Goal: Information Seeking & Learning: Get advice/opinions

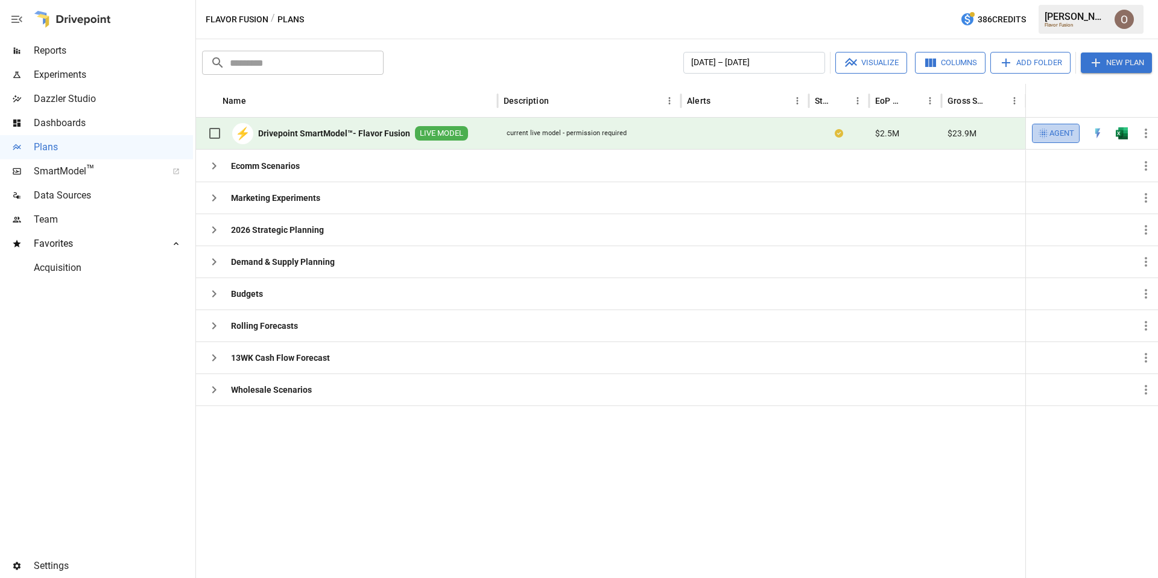
click at [797, 132] on span "Agent" at bounding box center [1062, 134] width 25 height 14
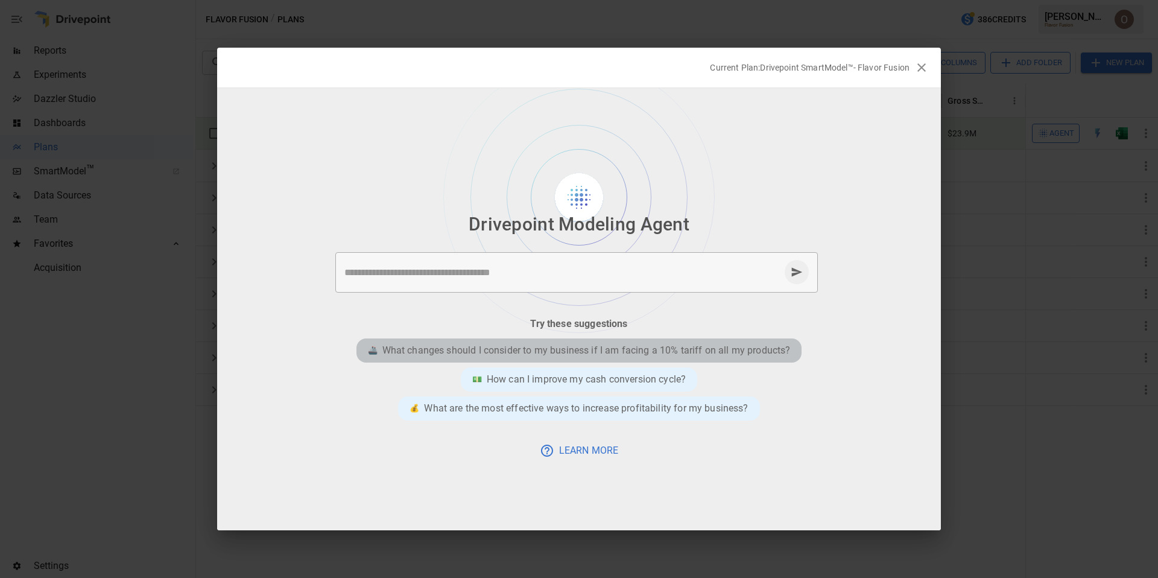
click at [620, 354] on p "What changes should I consider to my business if I am facing a 10% tariff on al…" at bounding box center [586, 350] width 408 height 14
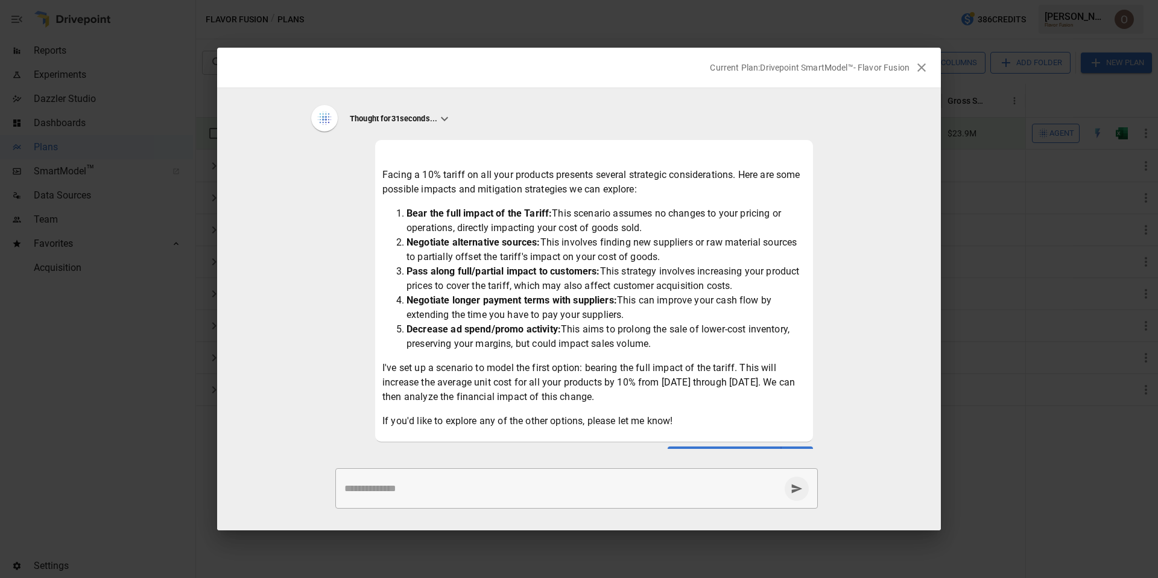
scroll to position [55, 0]
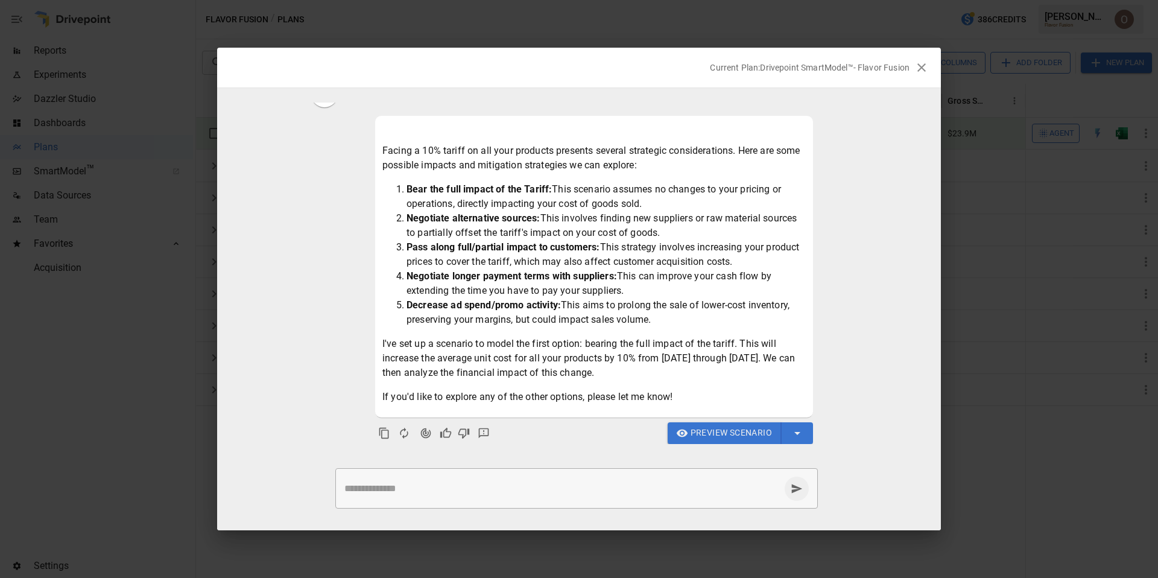
click at [733, 433] on span "Preview Scenario" at bounding box center [731, 432] width 81 height 15
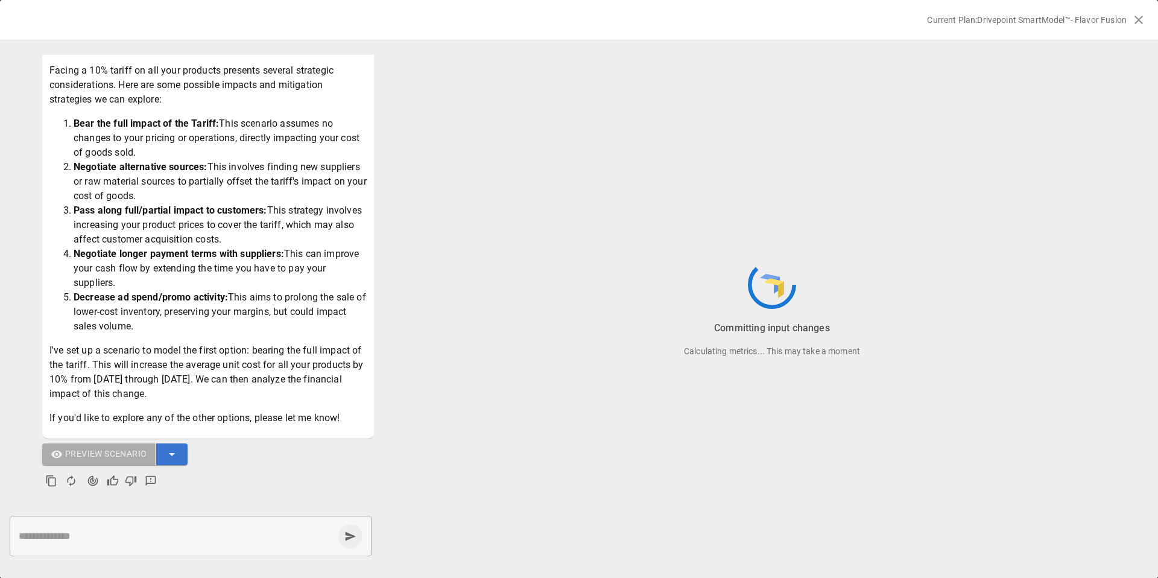
scroll to position [102, 0]
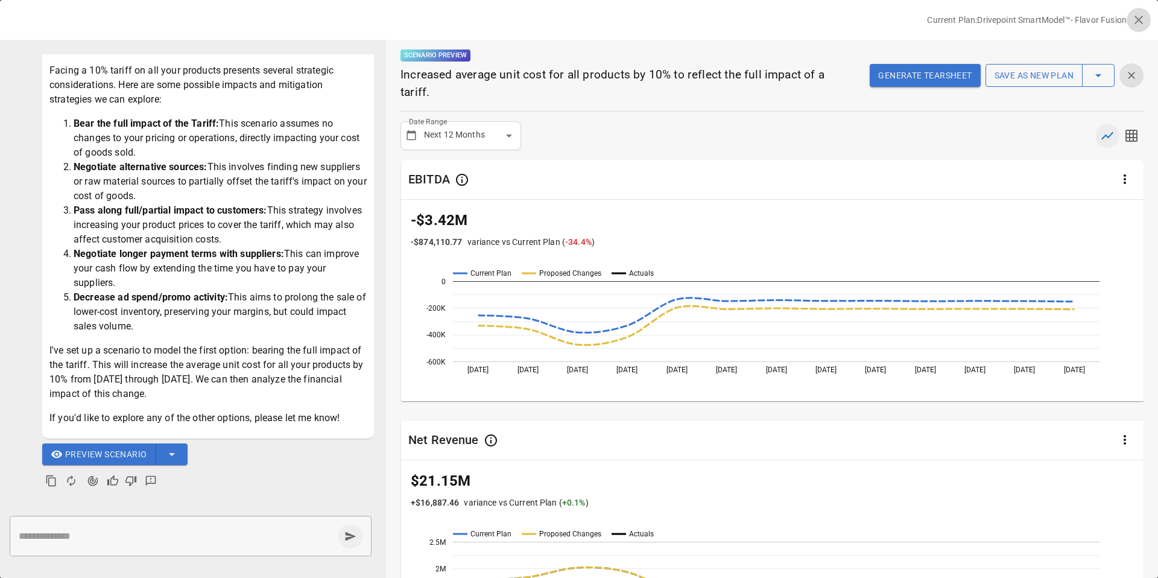
click at [797, 16] on icon "button" at bounding box center [1139, 20] width 14 height 14
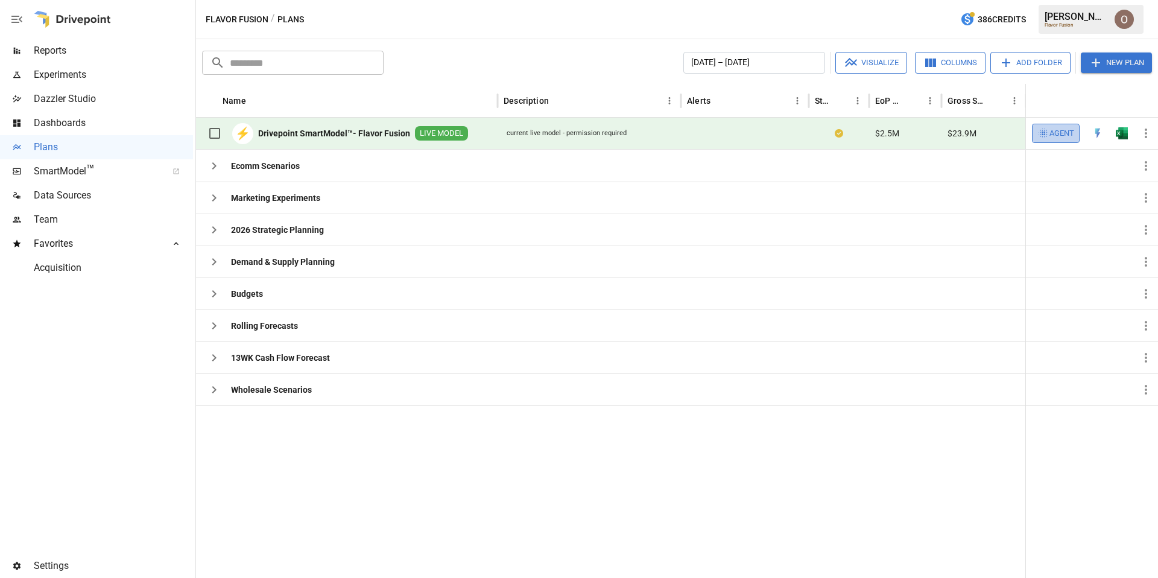
click at [797, 136] on icon "button" at bounding box center [1044, 133] width 12 height 12
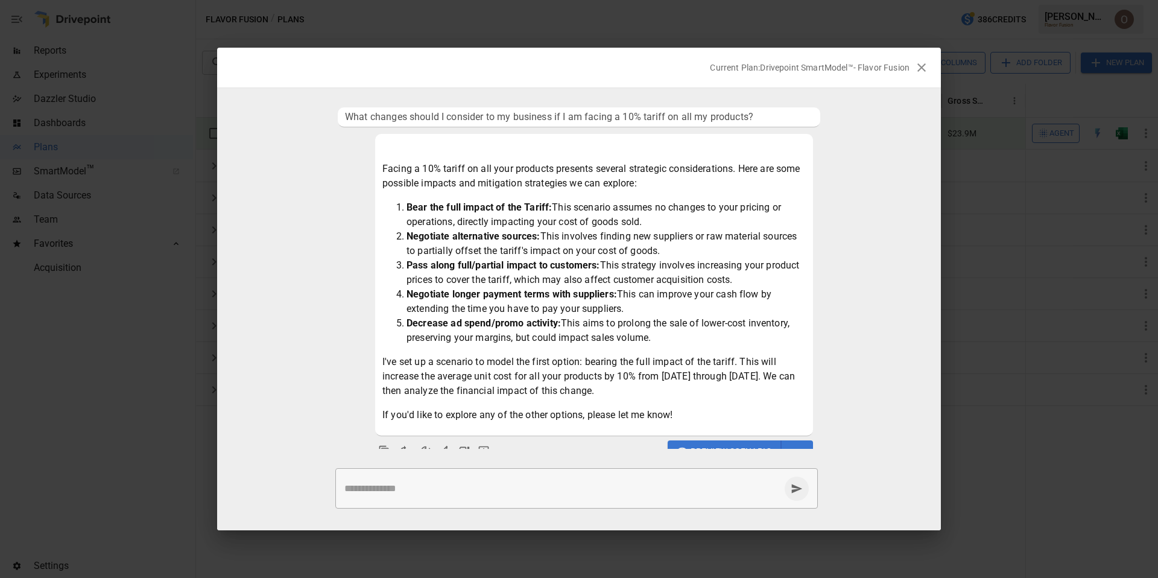
scroll to position [18, 0]
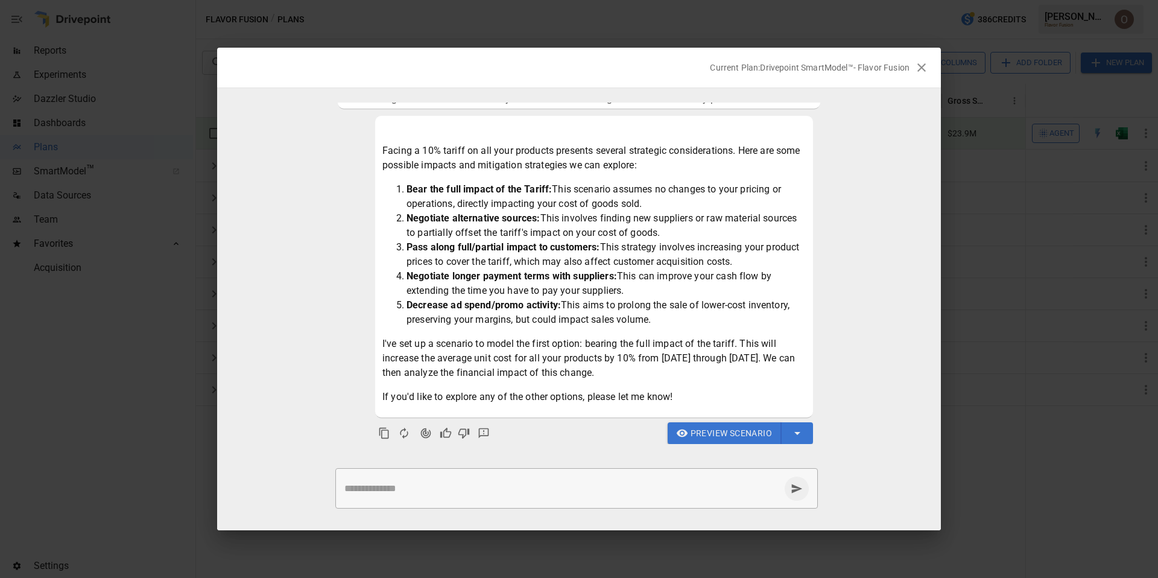
click at [726, 428] on span "Preview Scenario" at bounding box center [731, 433] width 81 height 15
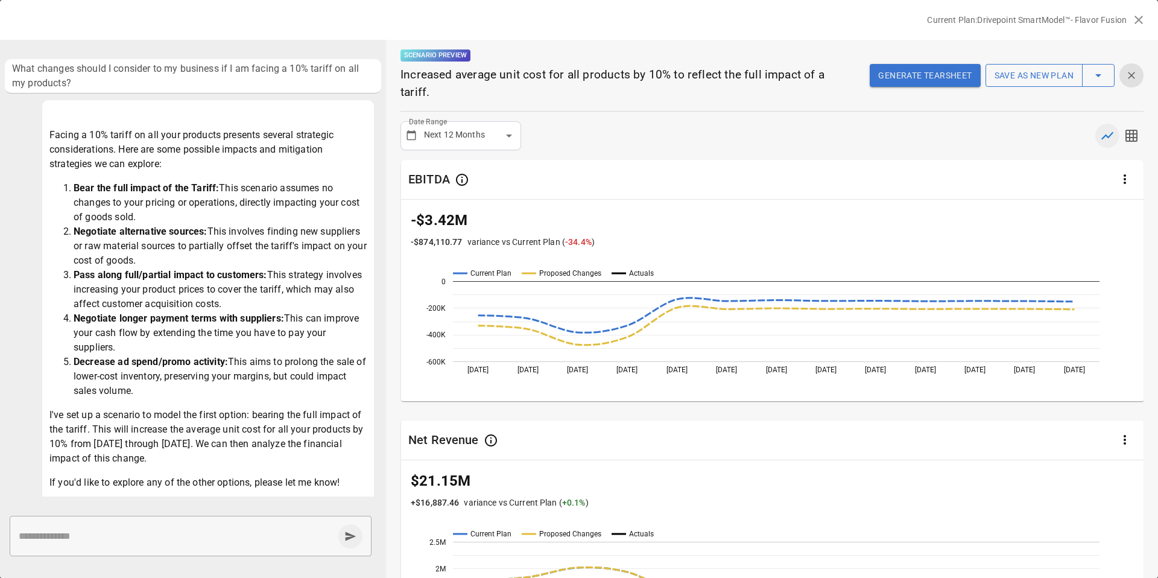
scroll to position [65, 0]
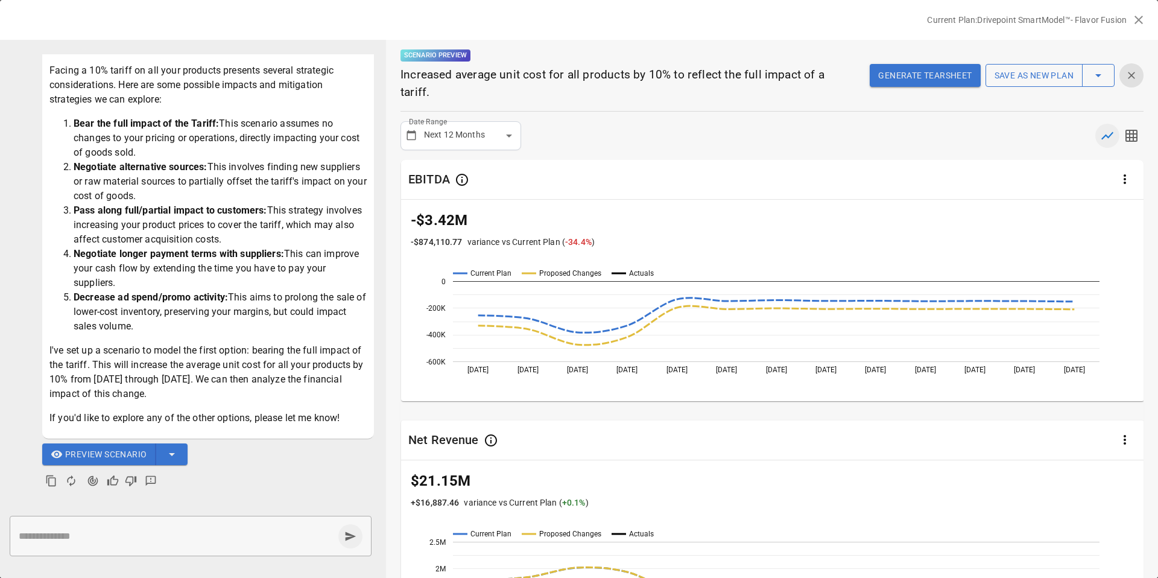
click at [797, 18] on icon "button" at bounding box center [1139, 20] width 14 height 14
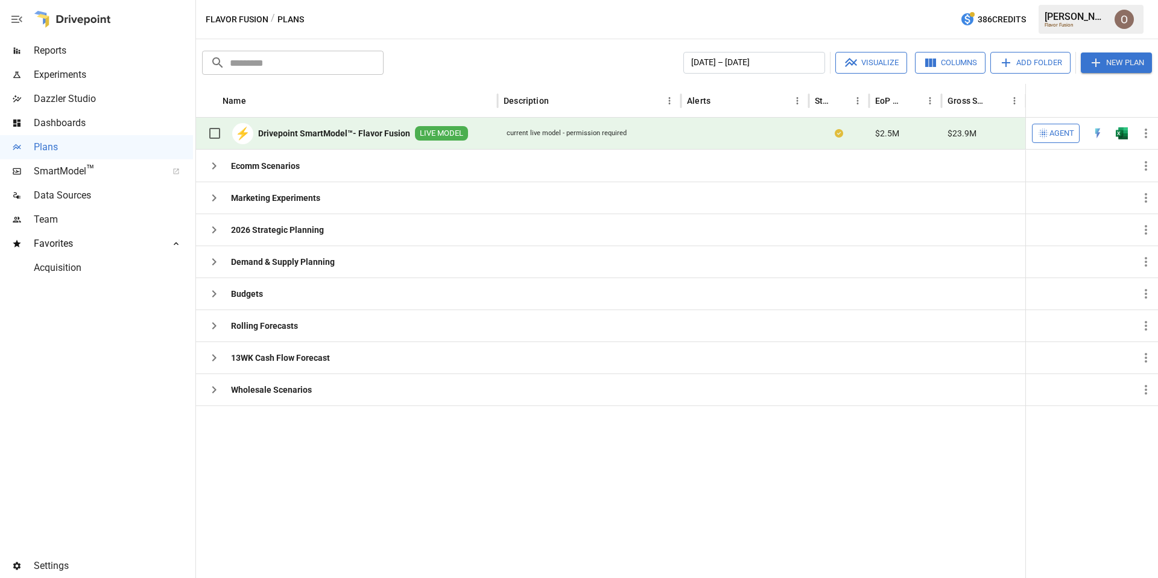
scroll to position [18, 0]
click at [797, 133] on span "Agent" at bounding box center [1062, 134] width 25 height 14
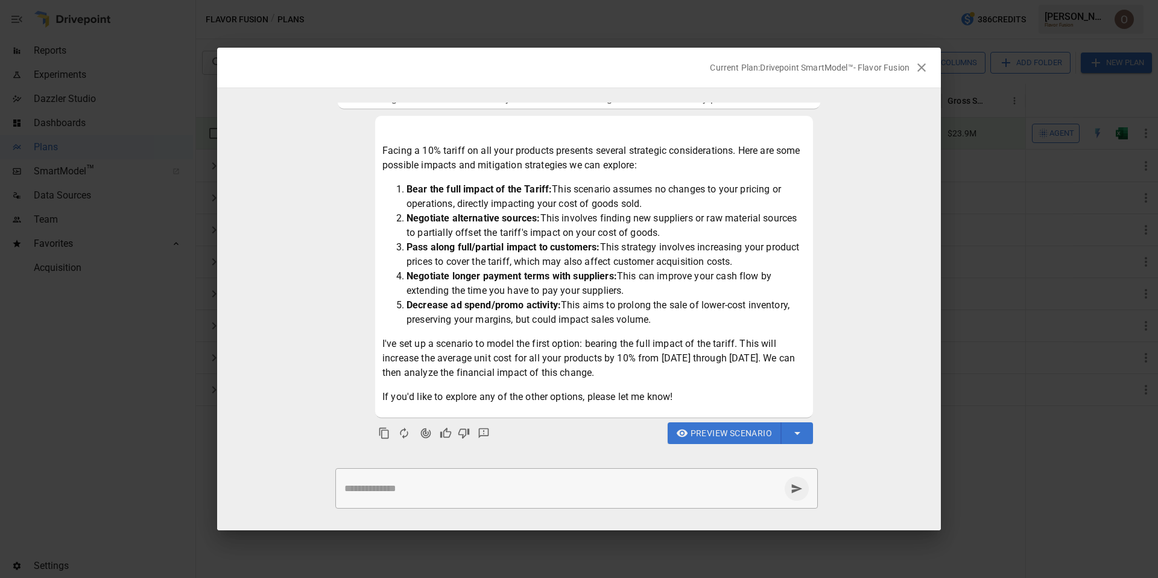
click at [437, 484] on textarea at bounding box center [562, 488] width 436 height 14
paste textarea "**********"
type textarea "**********"
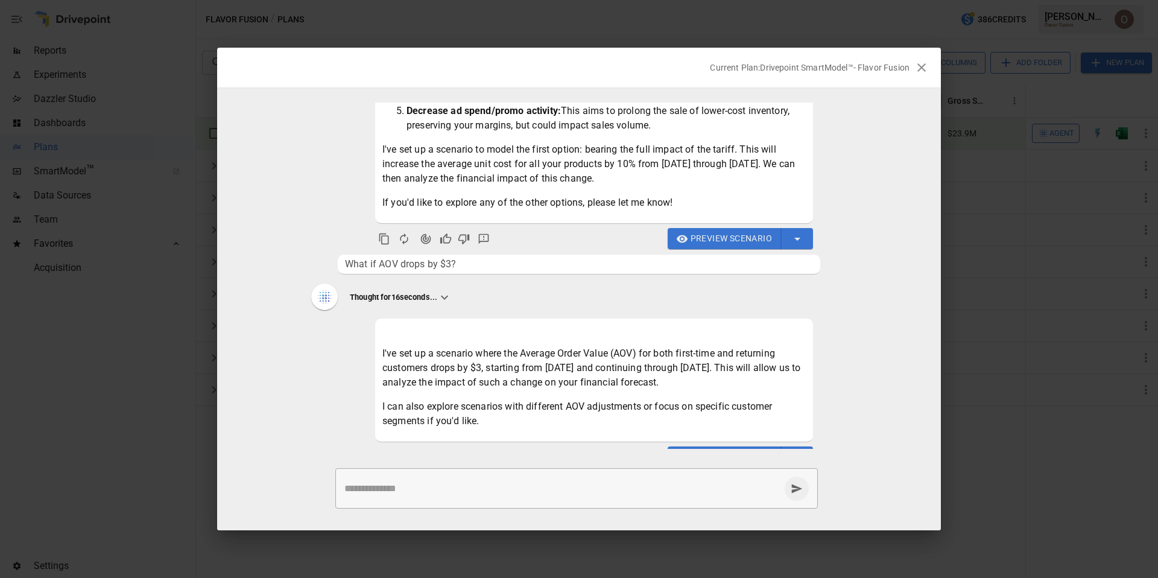
scroll to position [236, 0]
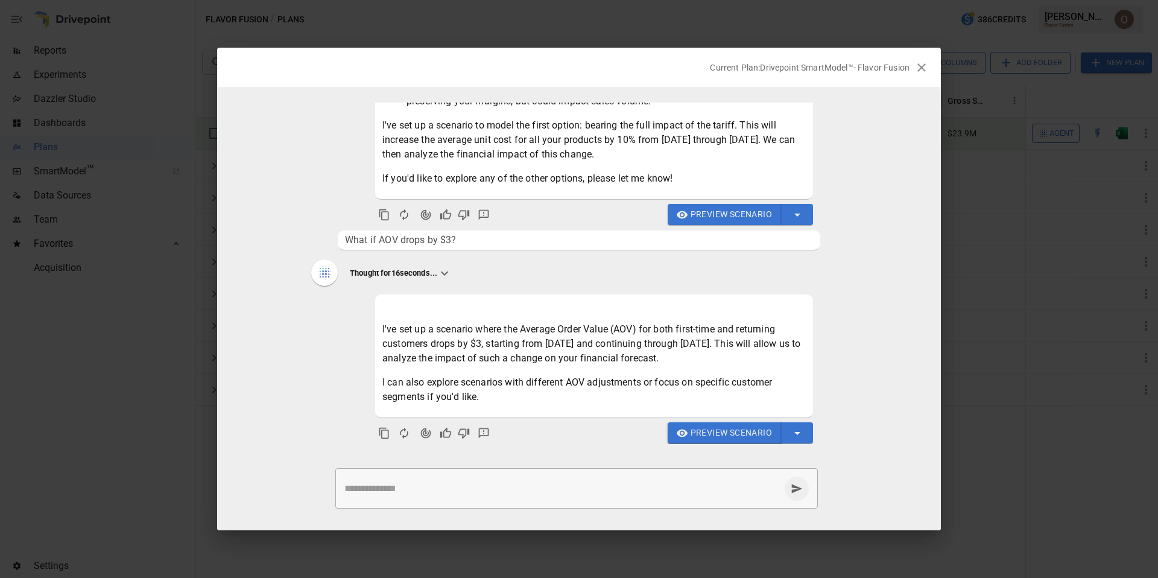
click at [732, 431] on span "Preview Scenario" at bounding box center [731, 432] width 81 height 15
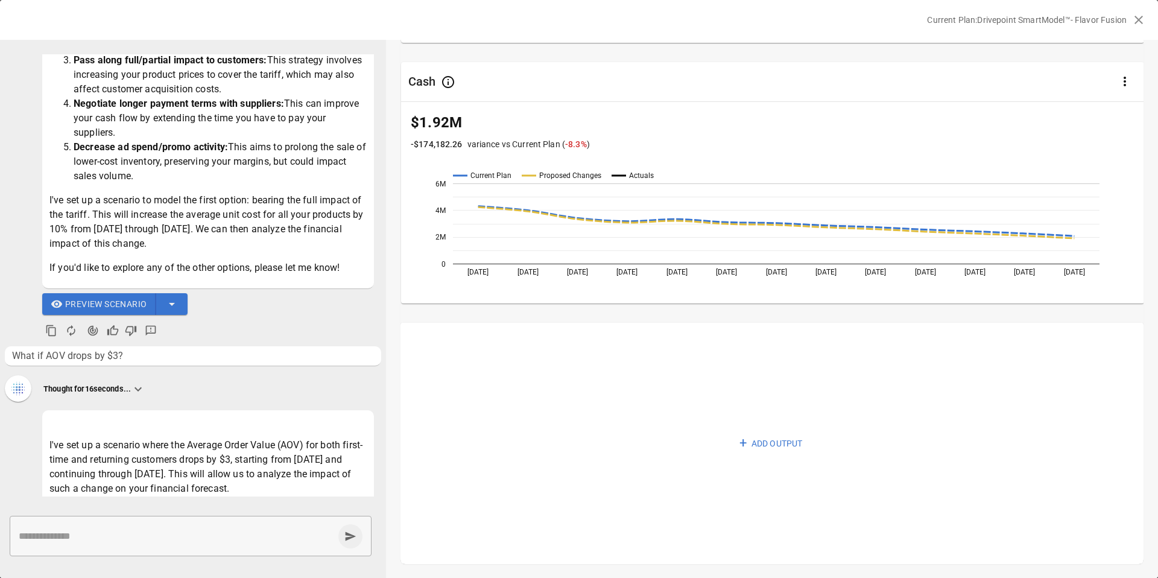
scroll to position [90, 0]
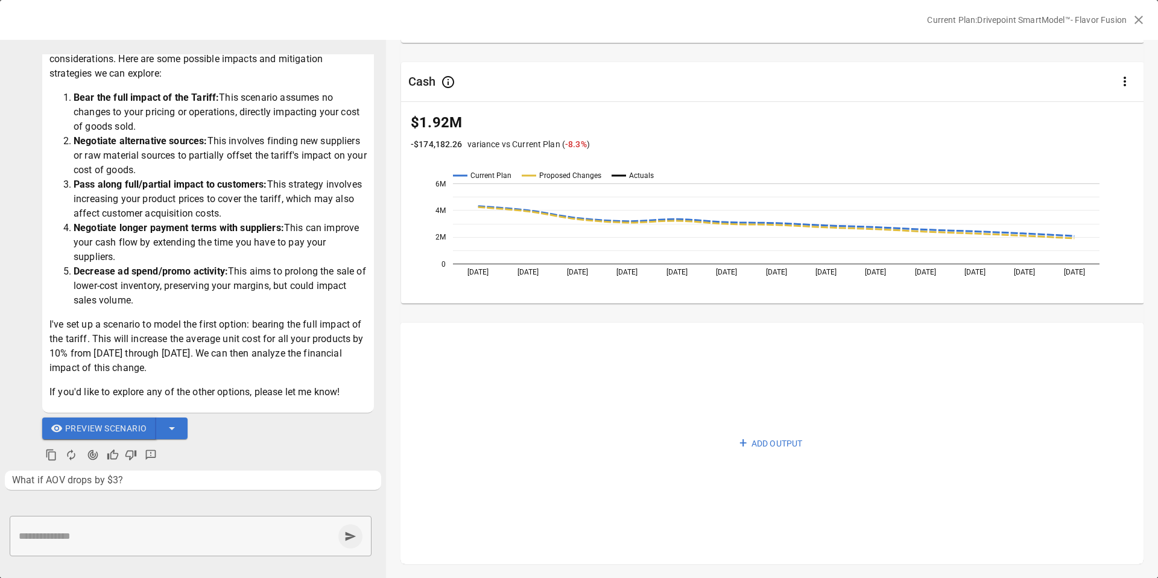
click at [97, 425] on span "Preview Scenario" at bounding box center [105, 428] width 81 height 15
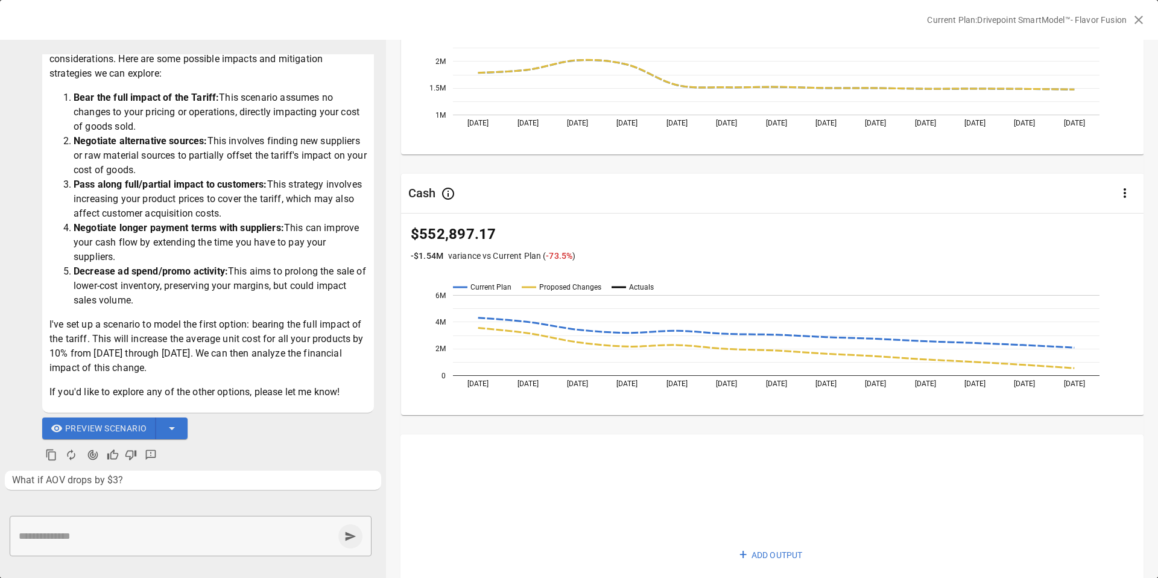
scroll to position [619, 0]
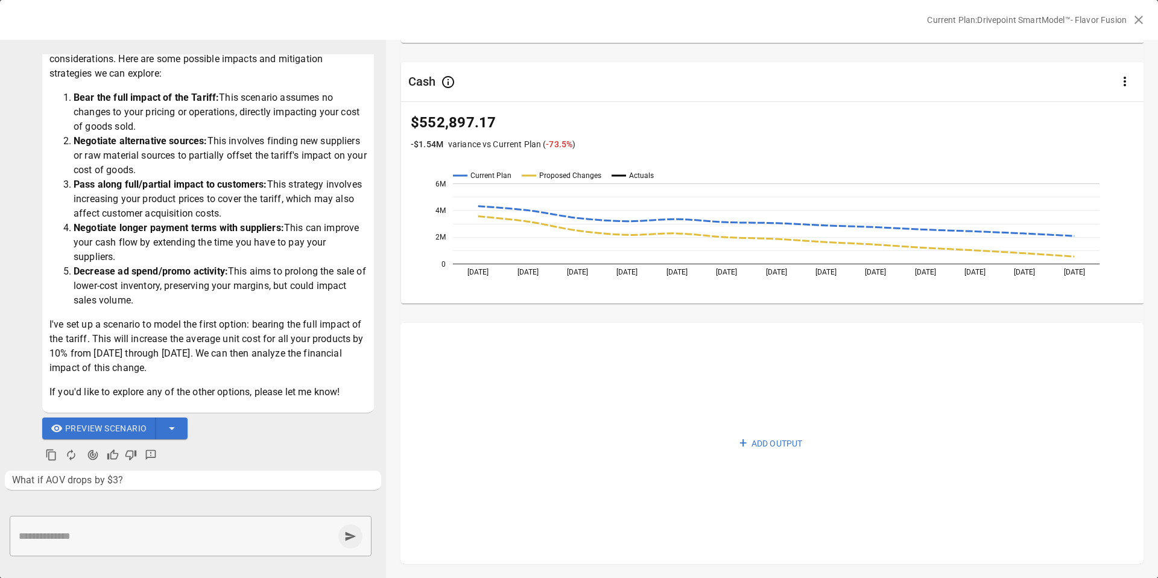
click at [797, 16] on icon "button" at bounding box center [1139, 20] width 14 height 14
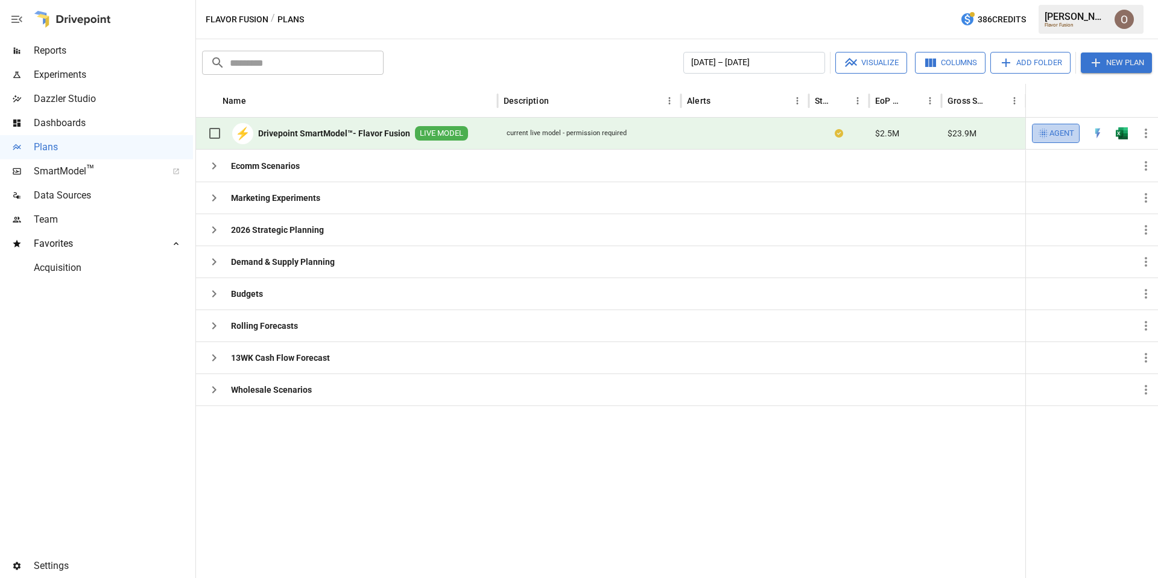
click at [797, 127] on span "Agent" at bounding box center [1062, 134] width 25 height 14
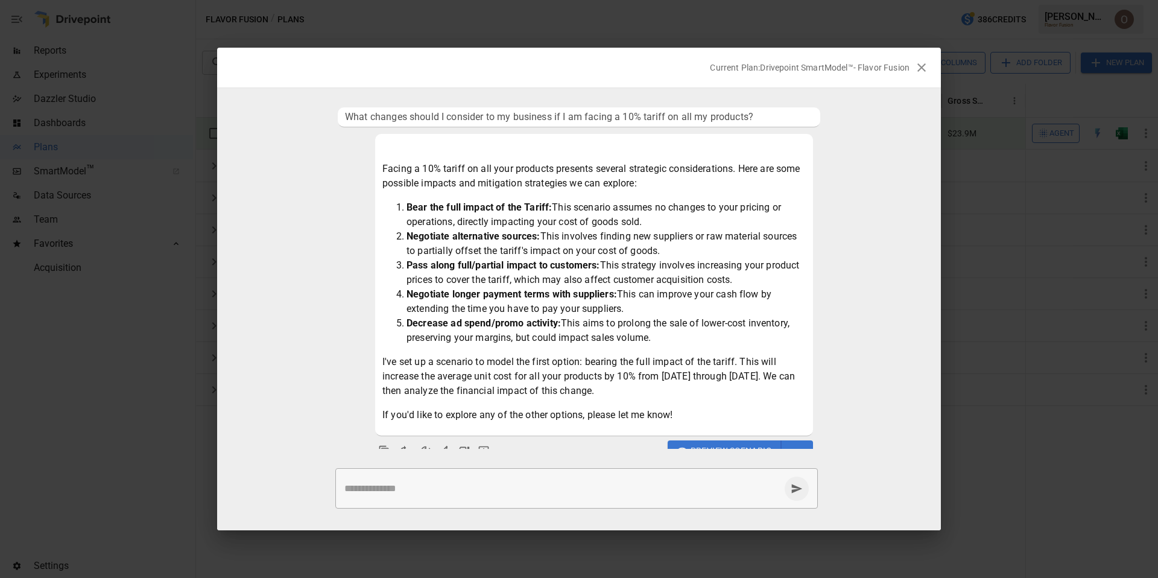
scroll to position [199, 0]
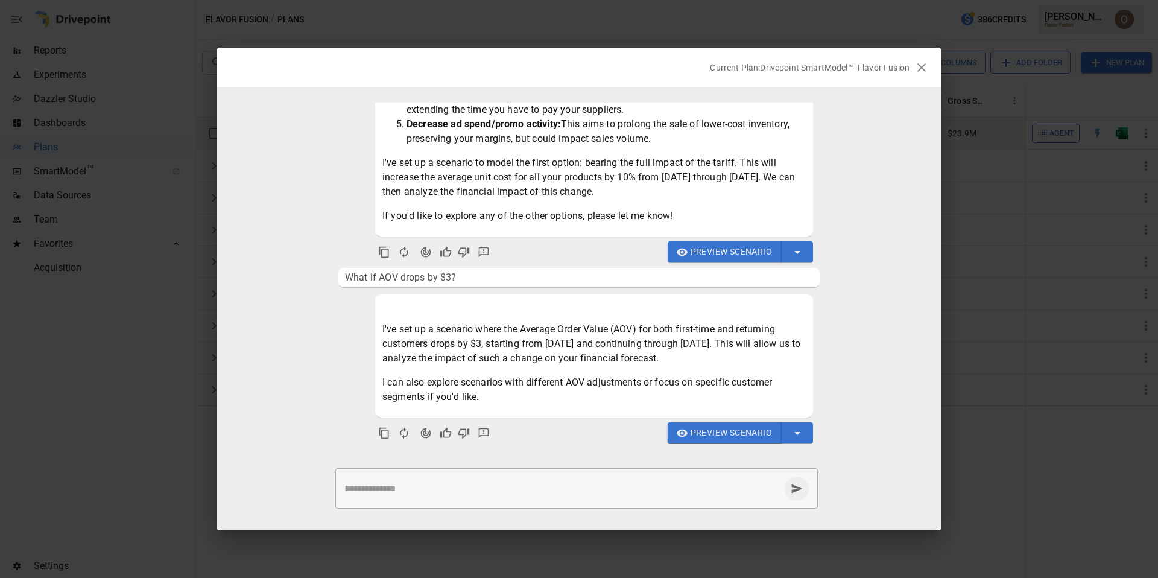
click at [709, 427] on span "Preview Scenario" at bounding box center [731, 432] width 81 height 15
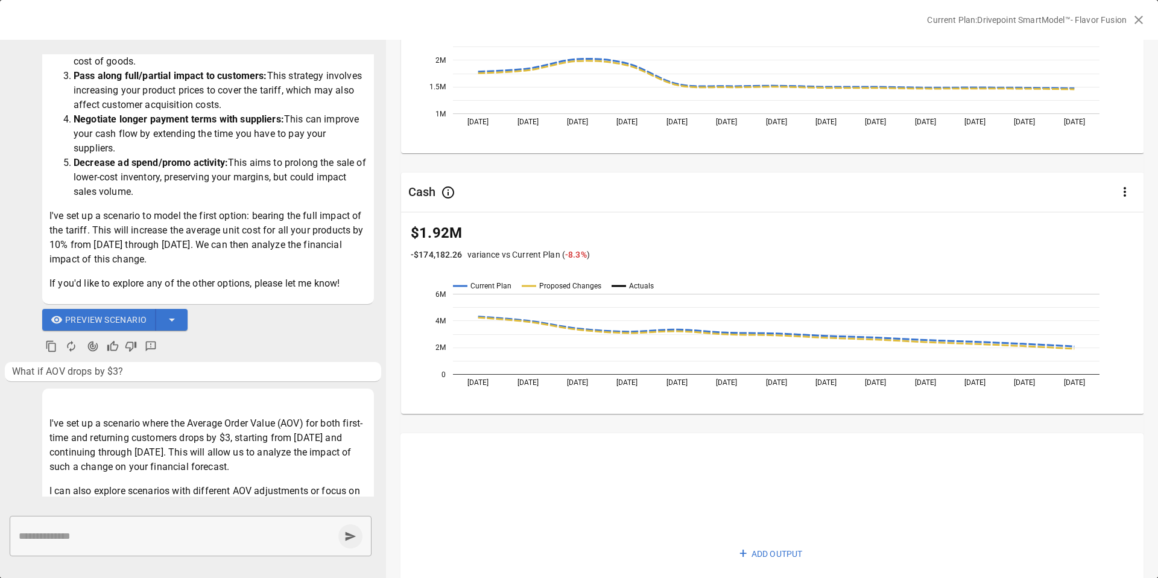
scroll to position [619, 0]
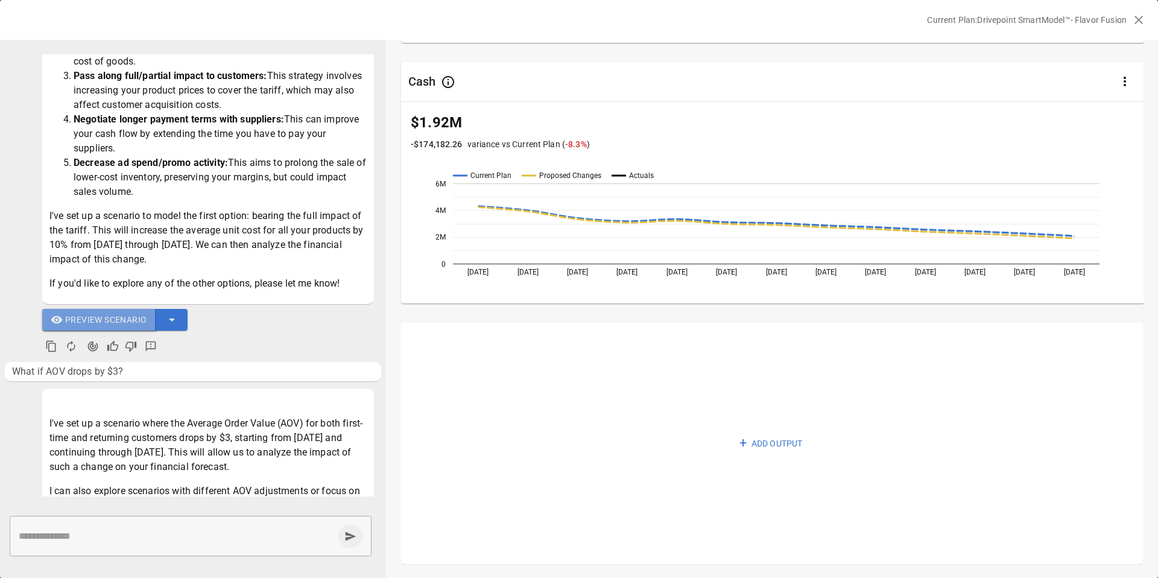
click at [121, 316] on span "Preview Scenario" at bounding box center [105, 319] width 81 height 15
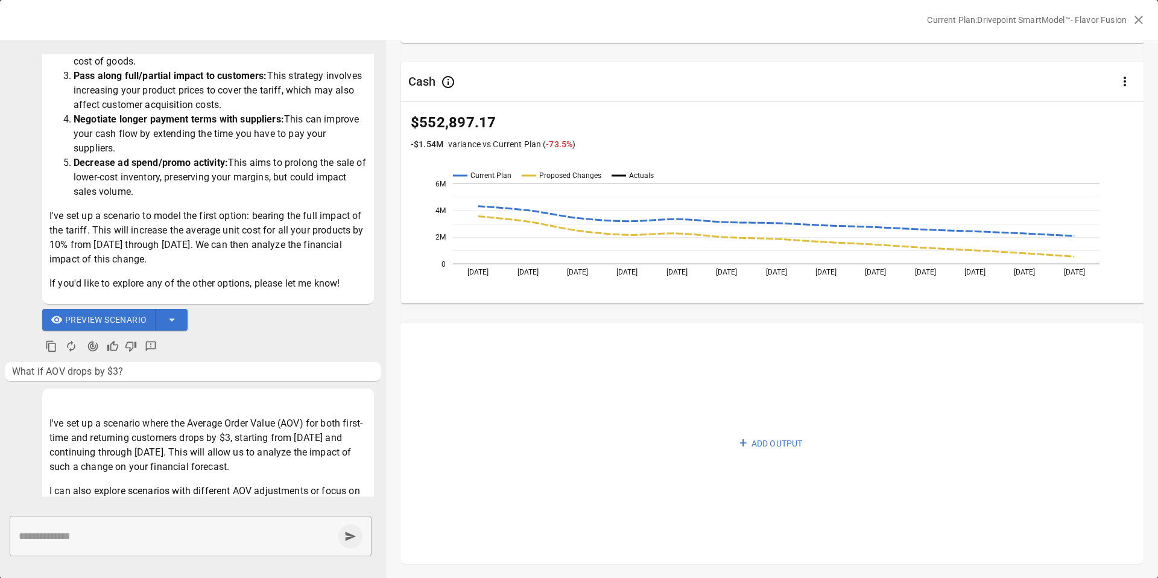
scroll to position [286, 0]
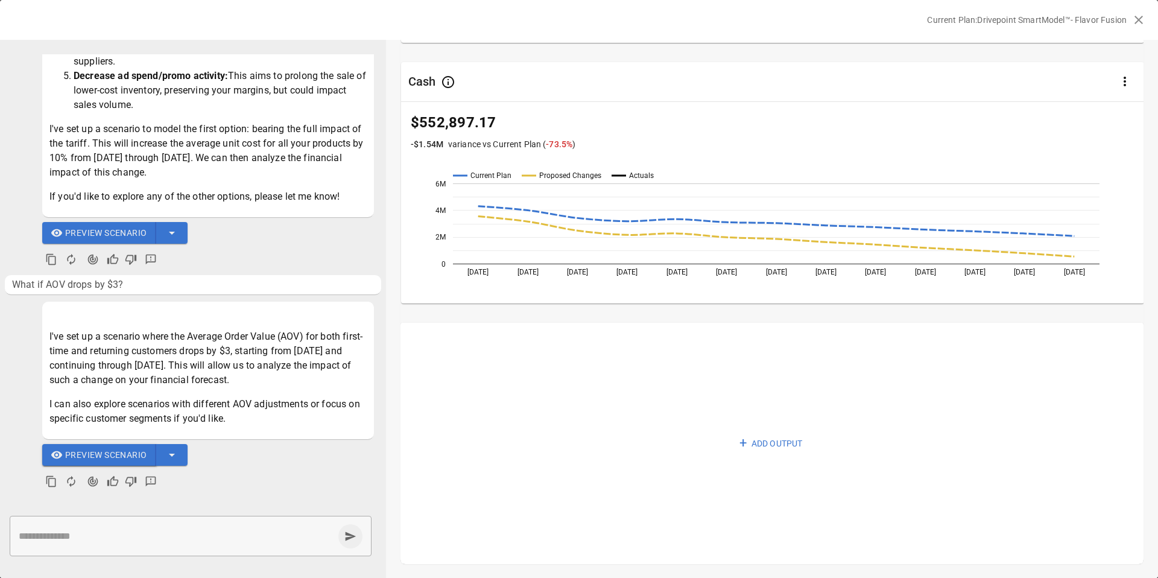
click at [127, 451] on span "Preview Scenario" at bounding box center [105, 455] width 81 height 15
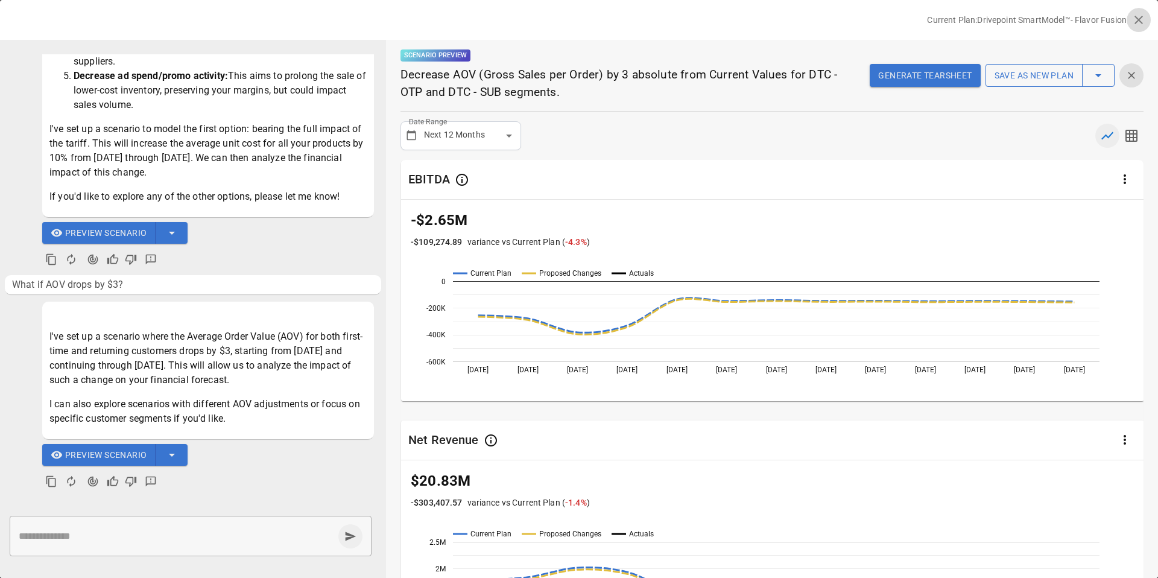
click at [797, 14] on icon "button" at bounding box center [1139, 20] width 14 height 14
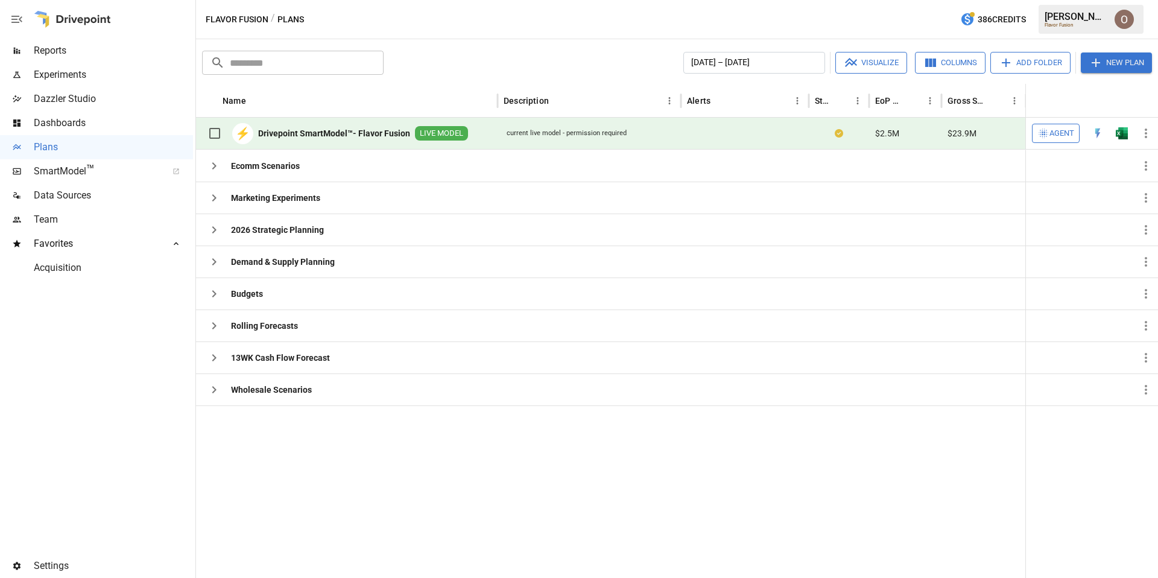
click at [797, 141] on button "Agent" at bounding box center [1056, 133] width 48 height 19
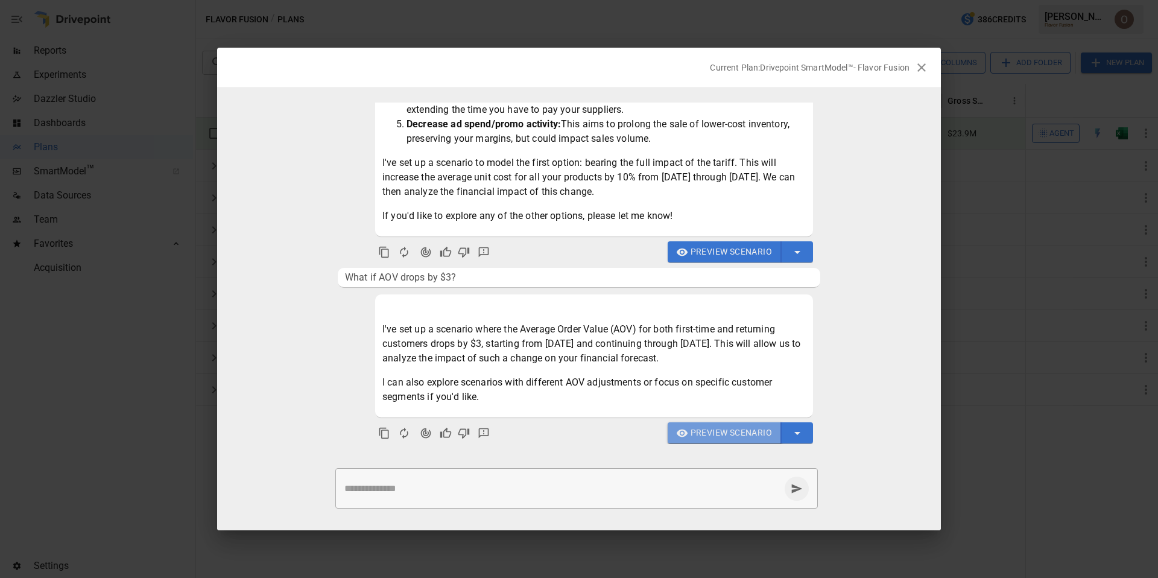
click at [727, 434] on span "Preview Scenario" at bounding box center [731, 432] width 81 height 15
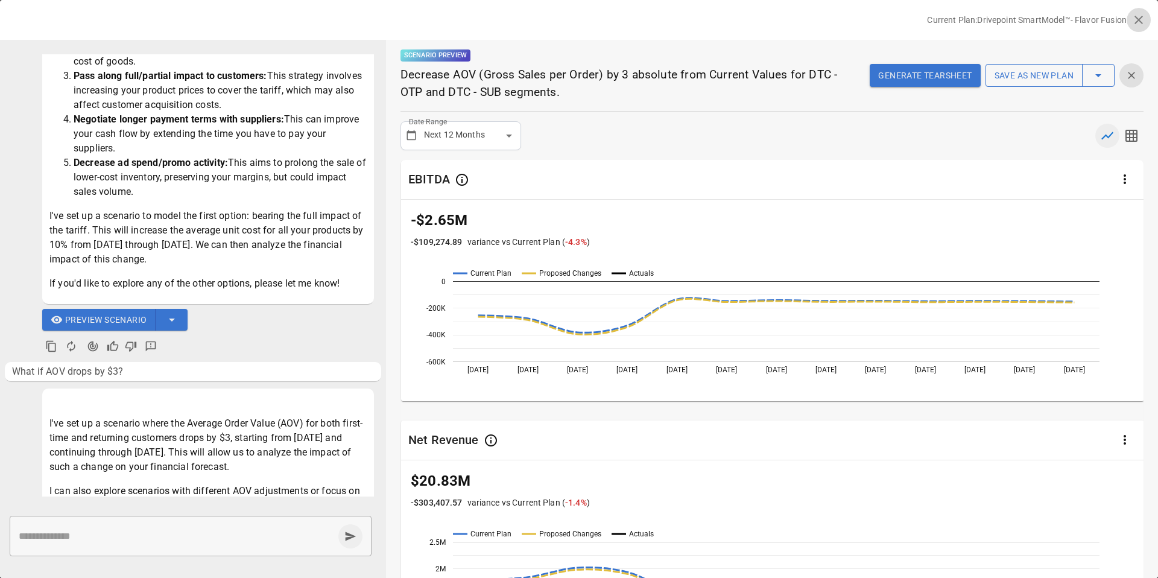
click at [797, 21] on icon "button" at bounding box center [1139, 20] width 14 height 14
